Goal: Task Accomplishment & Management: Use online tool/utility

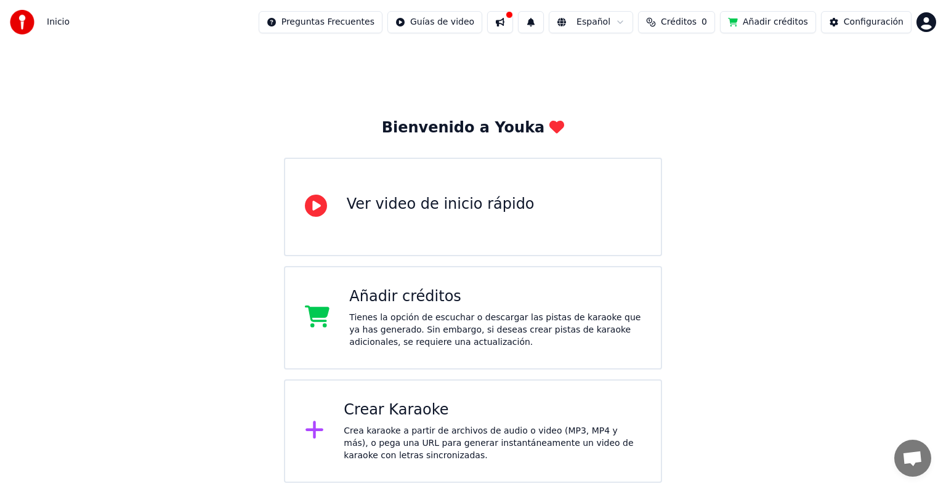
click at [464, 419] on div "Crear Karaoke Crea karaoke a partir de archivos de audio o video (MP3, MP4 y má…" at bounding box center [492, 431] width 297 height 62
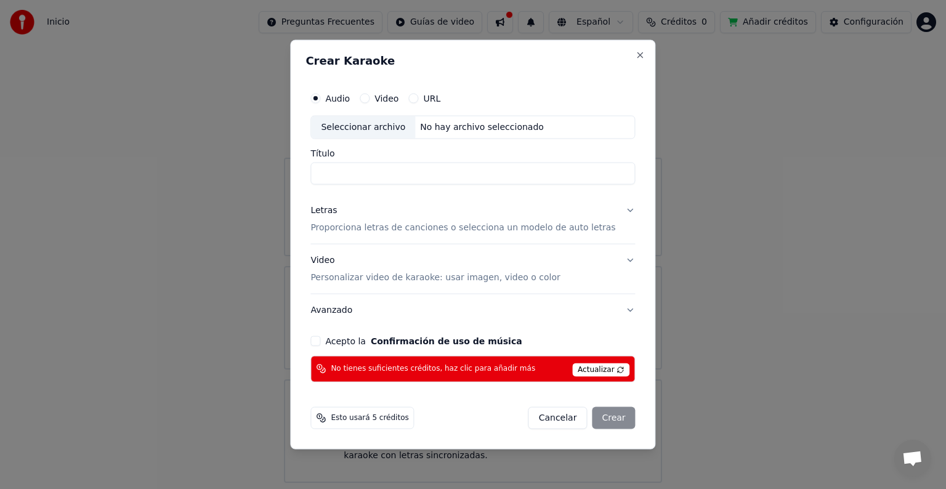
click at [397, 94] on label "Video" at bounding box center [386, 98] width 24 height 9
click at [369, 94] on button "Video" at bounding box center [365, 99] width 10 height 10
click at [320, 338] on button "Acepto la Confirmación de uso de música" at bounding box center [315, 341] width 10 height 10
click at [603, 365] on span "Actualizar" at bounding box center [601, 370] width 58 height 14
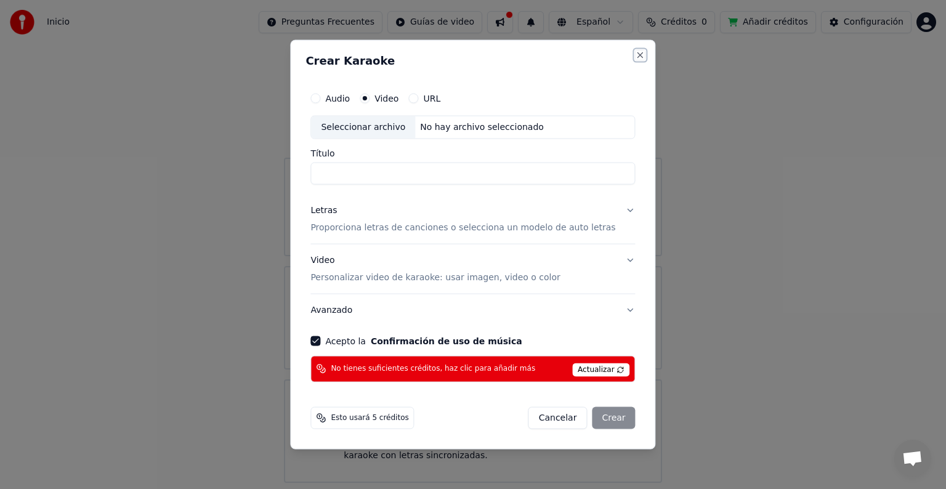
click at [635, 57] on button "Close" at bounding box center [640, 55] width 10 height 10
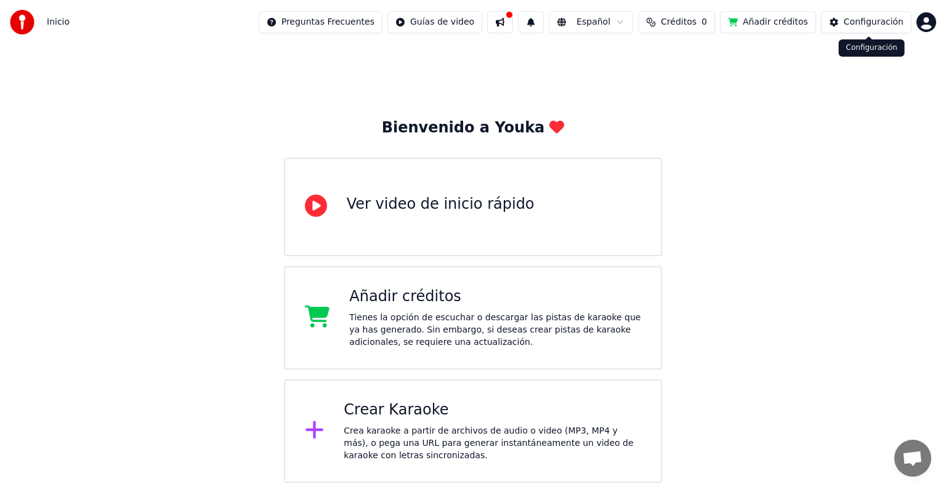
click at [855, 28] on button "Configuración" at bounding box center [866, 22] width 90 height 22
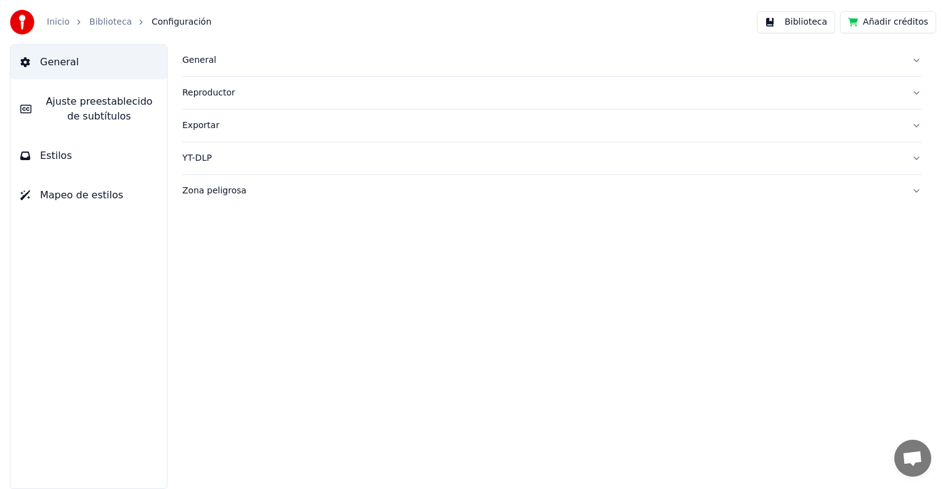
click at [106, 31] on div "Inicio Biblioteca Configuración" at bounding box center [110, 22] width 201 height 25
click at [107, 23] on link "Biblioteca" at bounding box center [110, 22] width 42 height 12
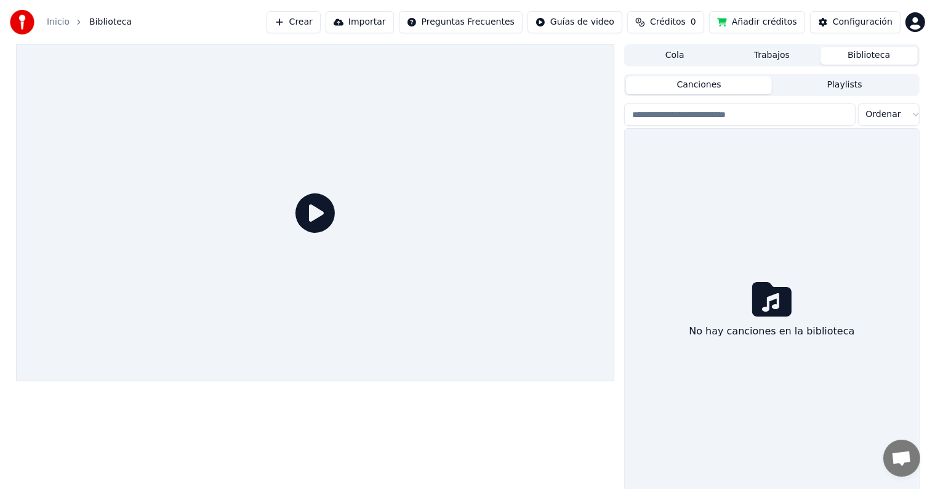
click at [320, 215] on icon at bounding box center [315, 212] width 39 height 39
click at [322, 212] on icon at bounding box center [315, 212] width 39 height 39
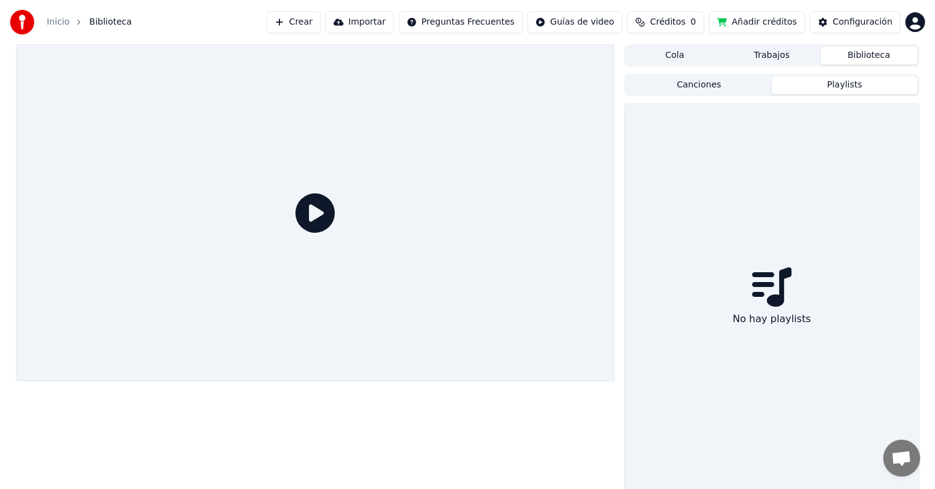
click at [821, 92] on button "Playlists" at bounding box center [845, 85] width 146 height 18
click at [727, 96] on div "Canciones Playlists No hay playlists" at bounding box center [771, 284] width 295 height 420
click at [693, 65] on div "Cola Trabajos Biblioteca" at bounding box center [771, 55] width 295 height 22
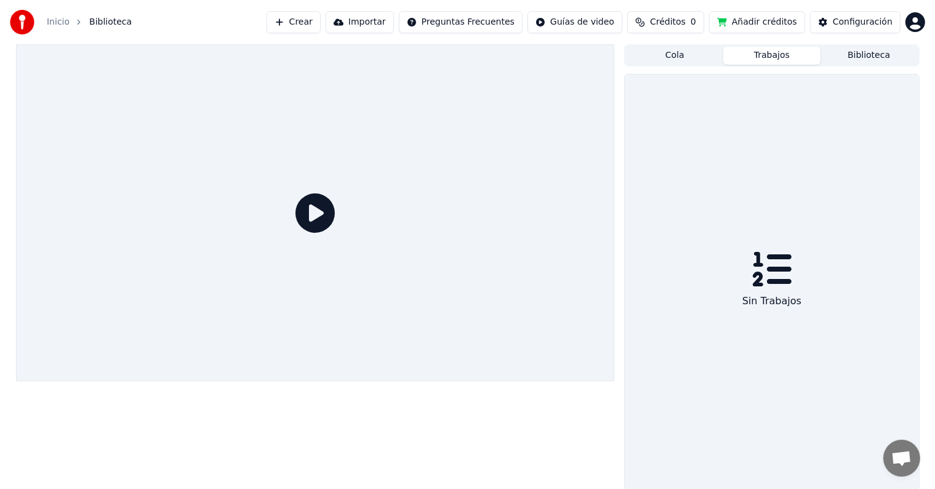
click at [787, 57] on button "Trabajos" at bounding box center [771, 56] width 97 height 18
click at [699, 54] on button "Cola" at bounding box center [674, 56] width 97 height 18
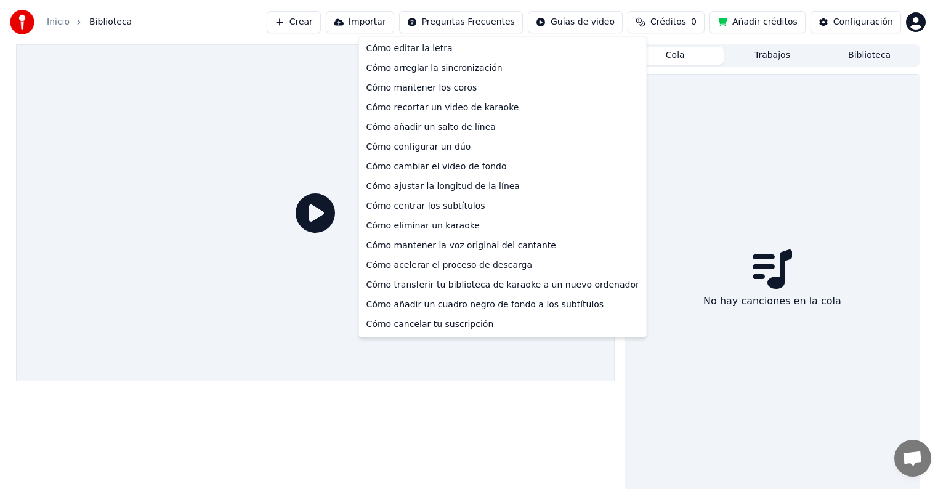
click at [499, 30] on html "Inicio Biblioteca Crear Importar Preguntas Frecuentes Guías de video Créditos 0…" at bounding box center [473, 244] width 946 height 489
click at [331, 27] on html "Inicio Biblioteca Crear Importar Preguntas Frecuentes Guías de video Créditos 0…" at bounding box center [473, 244] width 946 height 489
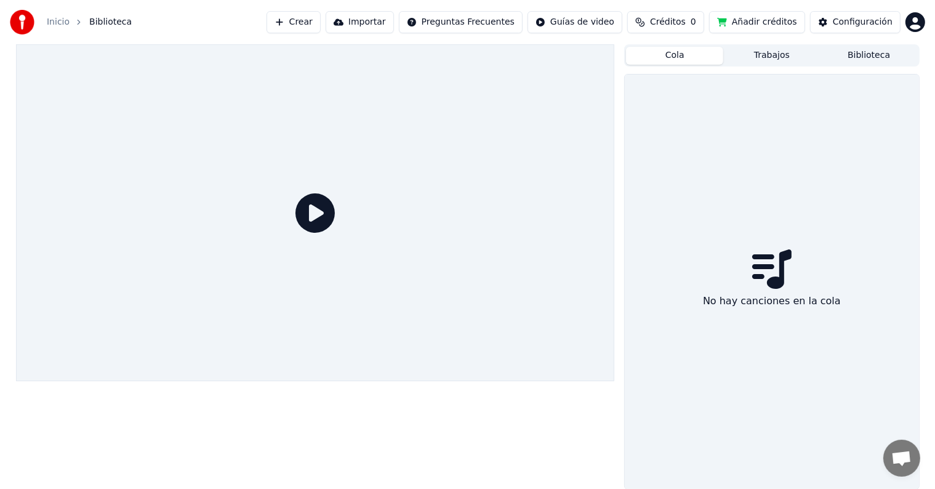
click at [321, 24] on button "Crear" at bounding box center [294, 22] width 54 height 22
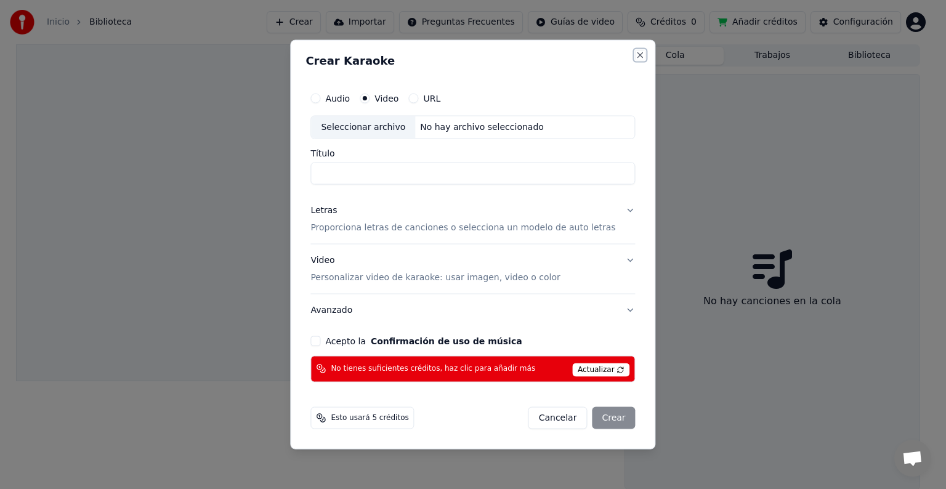
click at [635, 58] on button "Close" at bounding box center [640, 55] width 10 height 10
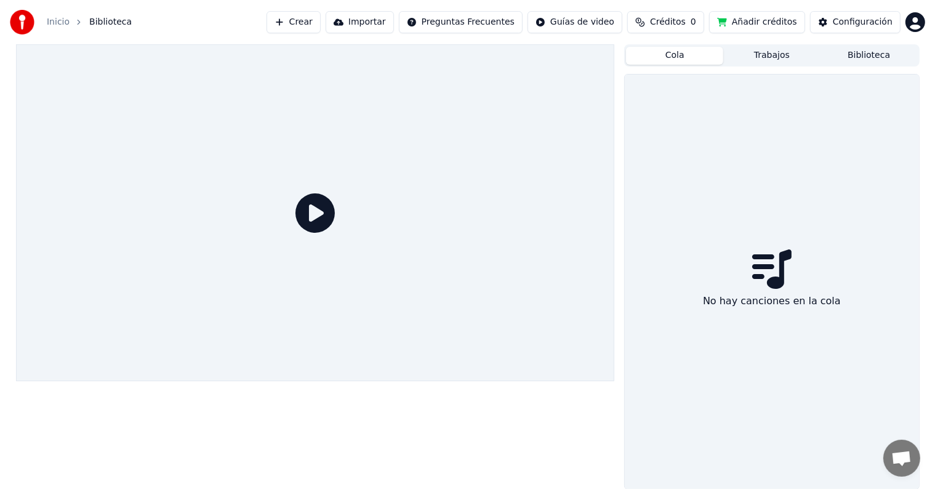
click at [394, 25] on button "Importar" at bounding box center [360, 22] width 68 height 22
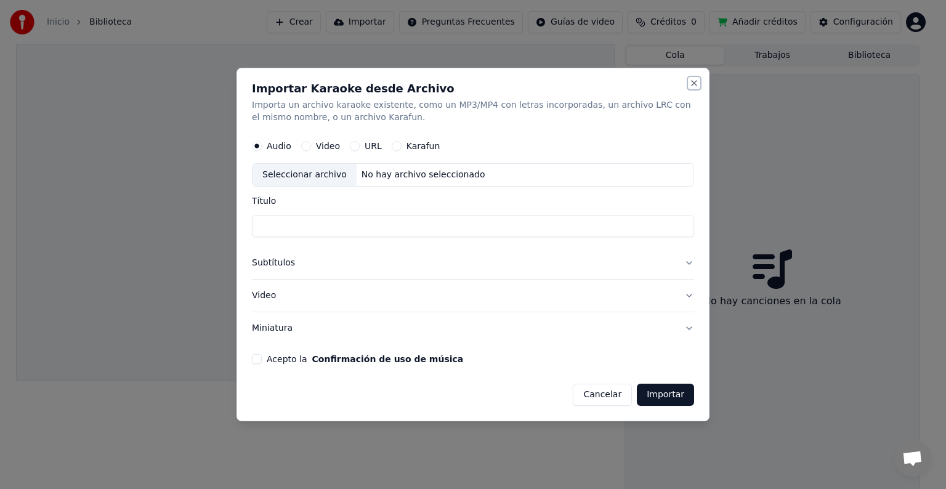
click at [696, 86] on button "Close" at bounding box center [694, 83] width 10 height 10
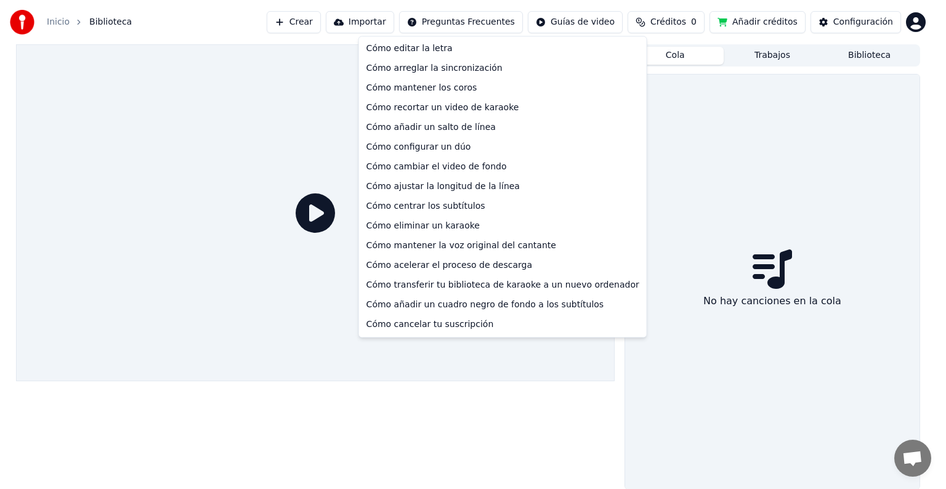
click at [464, 20] on html "Inicio Biblioteca Crear Importar Preguntas Frecuentes Guías de video Créditos 0…" at bounding box center [473, 244] width 946 height 489
click at [515, 379] on html "Inicio Biblioteca Crear Importar Preguntas Frecuentes Guías de video Créditos 0…" at bounding box center [473, 244] width 946 height 489
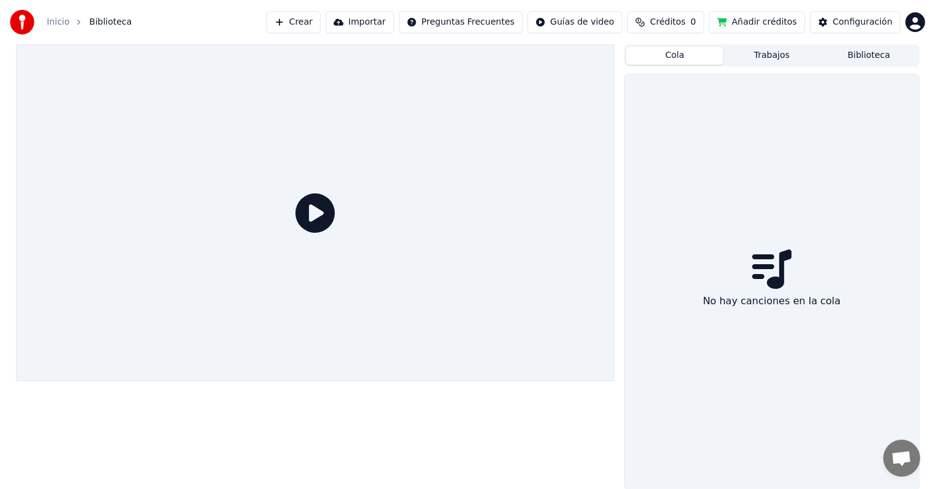
click at [793, 23] on button "Añadir créditos" at bounding box center [757, 22] width 96 height 22
